Goal: Transaction & Acquisition: Book appointment/travel/reservation

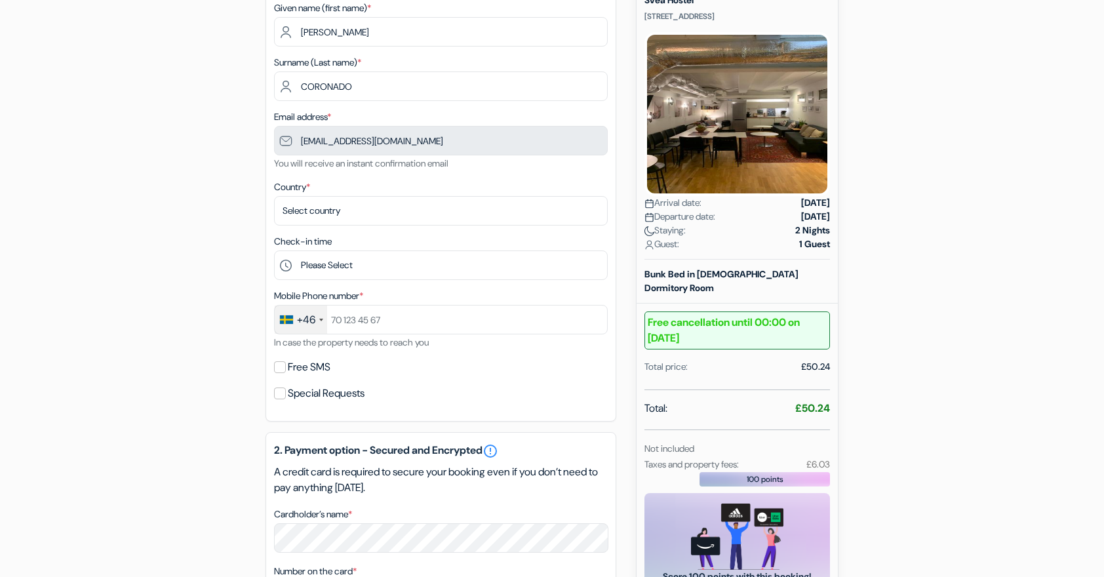
scroll to position [164, 0]
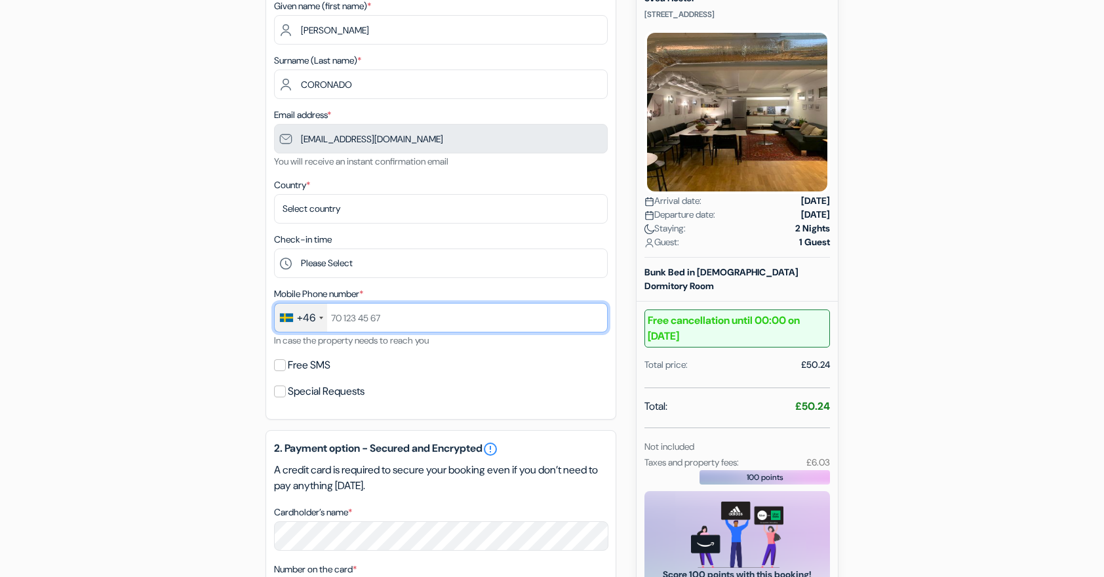
click at [494, 322] on input "text" at bounding box center [441, 317] width 334 height 29
type input "0769601741"
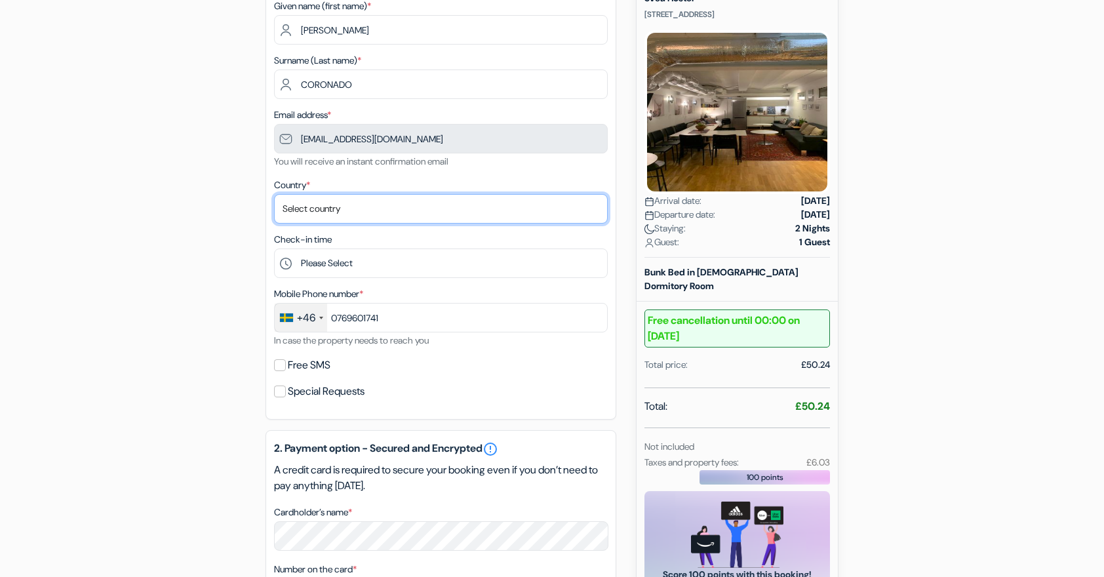
select select "se"
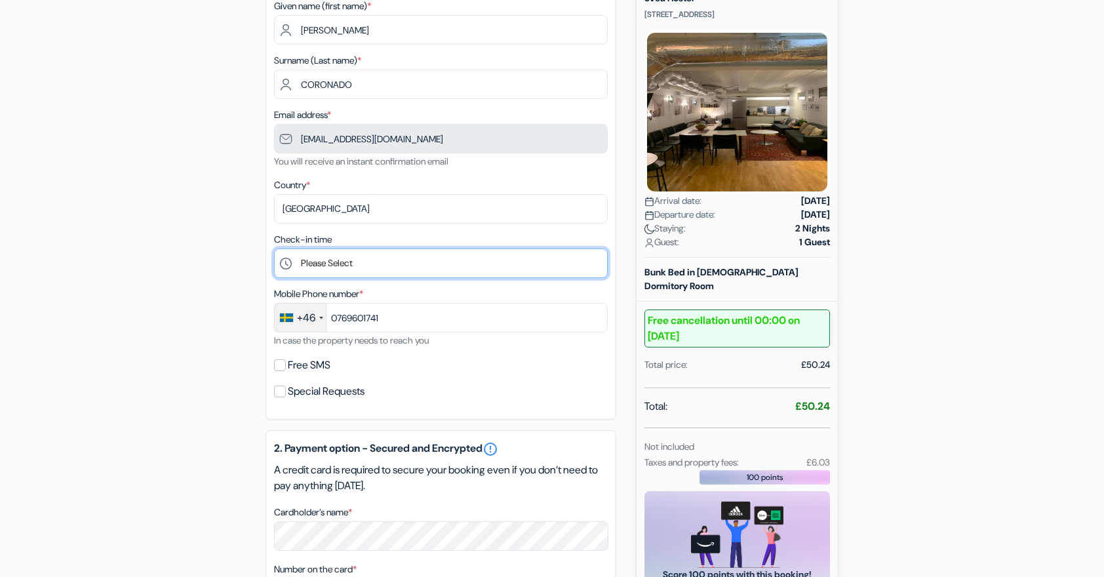
click at [330, 267] on select "Please Select 13:00 14:00 15:00 16:00 17:00 18:00 19:00 20:00" at bounding box center [441, 262] width 334 height 29
select select "19"
click at [274, 250] on select "Please Select 13:00 14:00 15:00 16:00 17:00 18:00 19:00 20:00" at bounding box center [441, 262] width 334 height 29
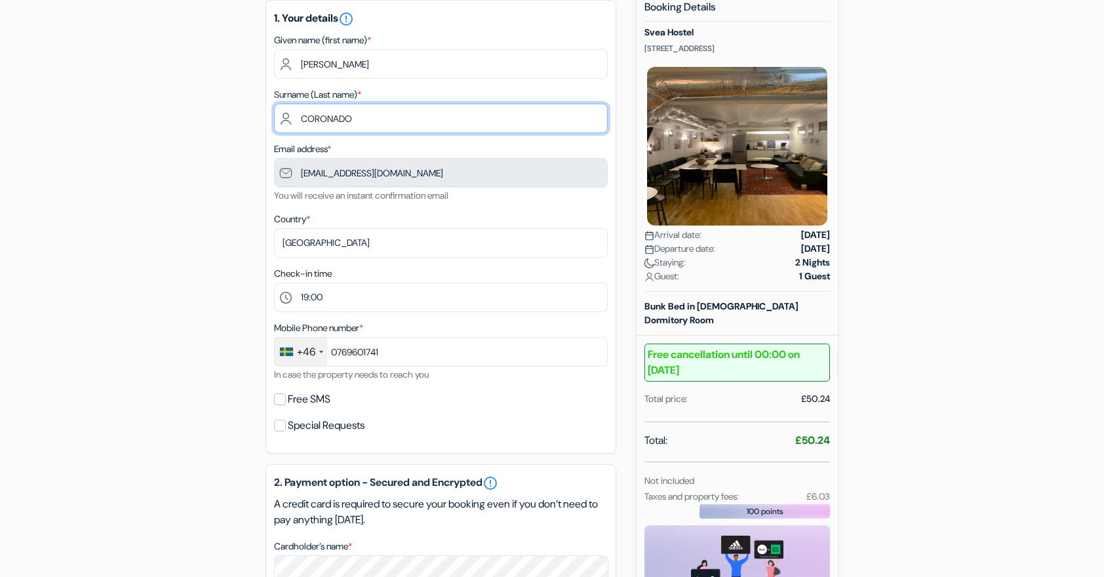
scroll to position [127, 0]
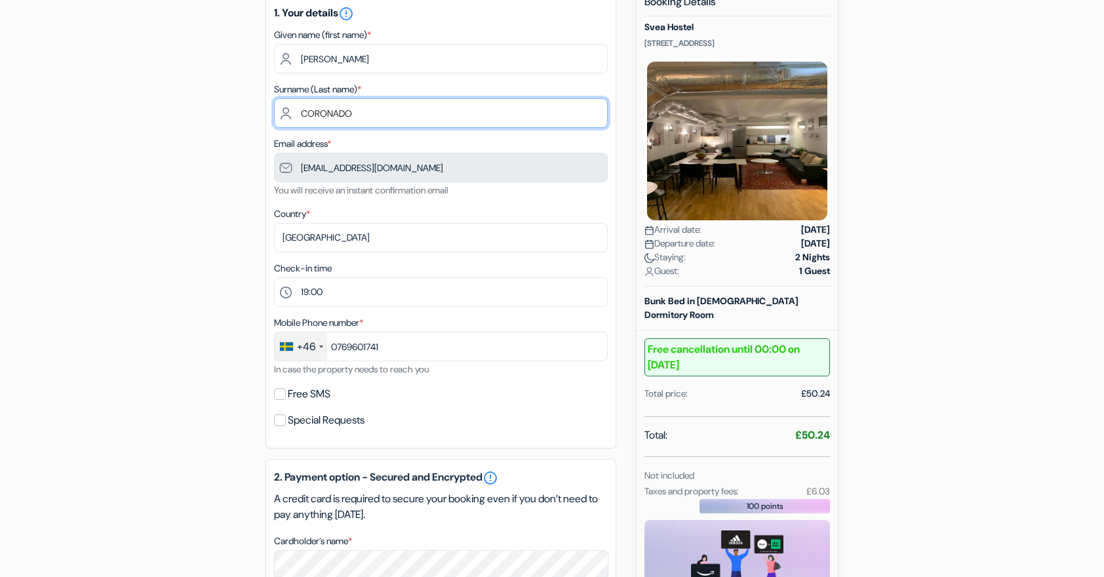
drag, startPoint x: 482, startPoint y: 87, endPoint x: 486, endPoint y: 108, distance: 22.0
click at [486, 108] on input "CORONADO" at bounding box center [441, 112] width 334 height 29
type input "coronado ecos"
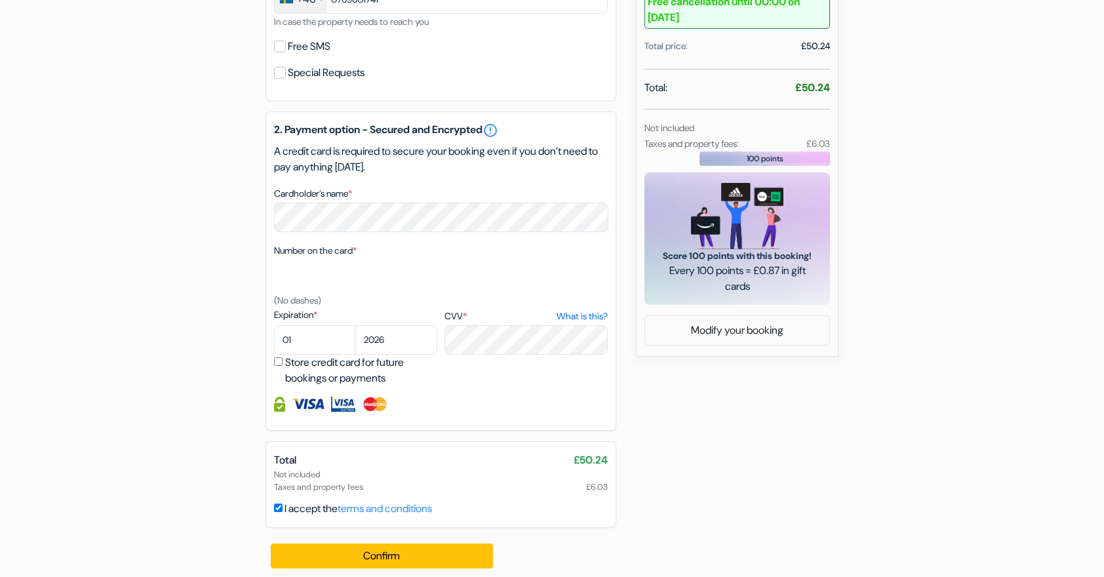
scroll to position [492, 0]
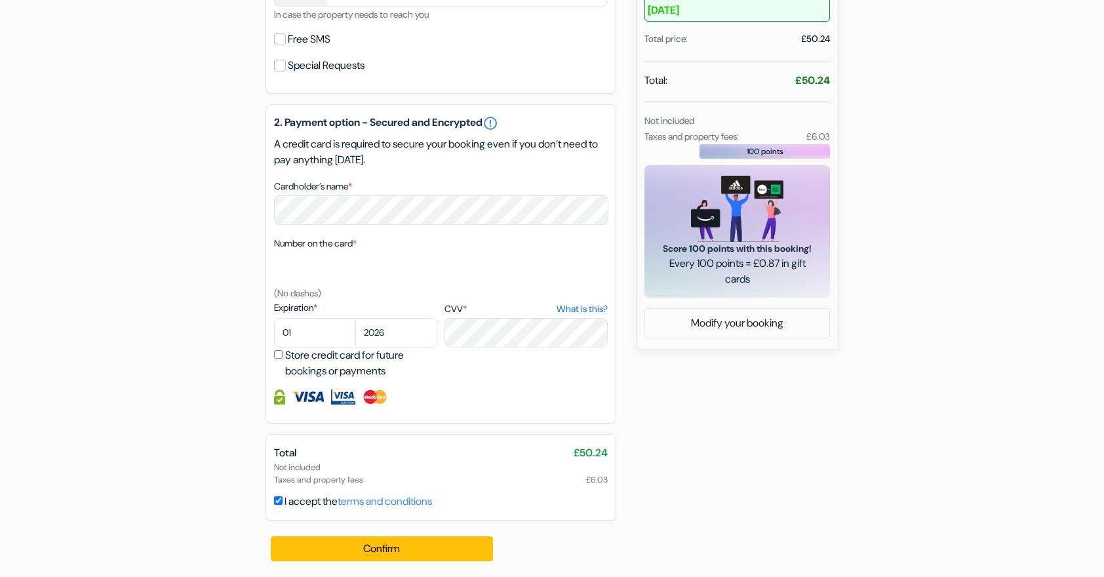
drag, startPoint x: 519, startPoint y: 167, endPoint x: 545, endPoint y: 263, distance: 99.9
drag, startPoint x: 970, startPoint y: 170, endPoint x: 957, endPoint y: 211, distance: 42.7
select select "06"
select select "2028"
drag, startPoint x: 424, startPoint y: 296, endPoint x: 434, endPoint y: 400, distance: 104.7
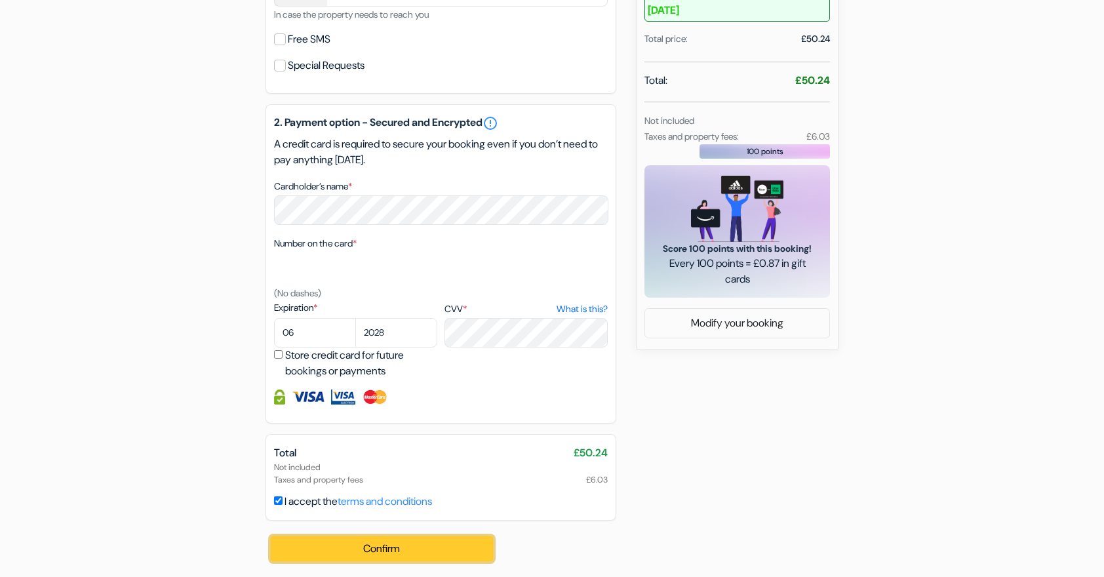
click at [372, 545] on button "Confirm Loading..." at bounding box center [382, 548] width 222 height 25
